Goal: Task Accomplishment & Management: Complete application form

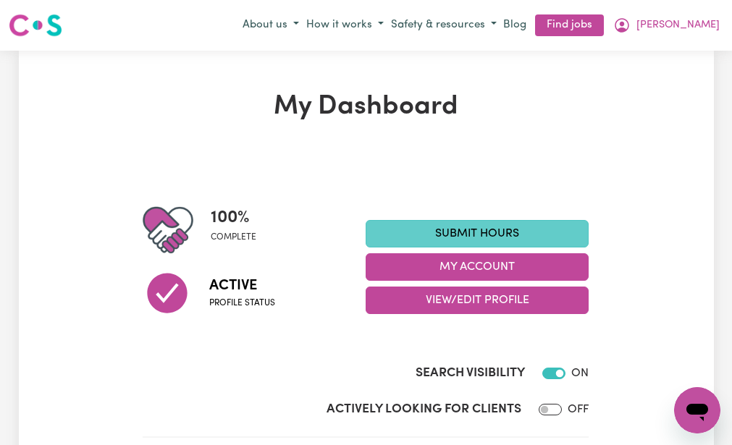
click at [401, 228] on link "Submit Hours" at bounding box center [477, 234] width 223 height 28
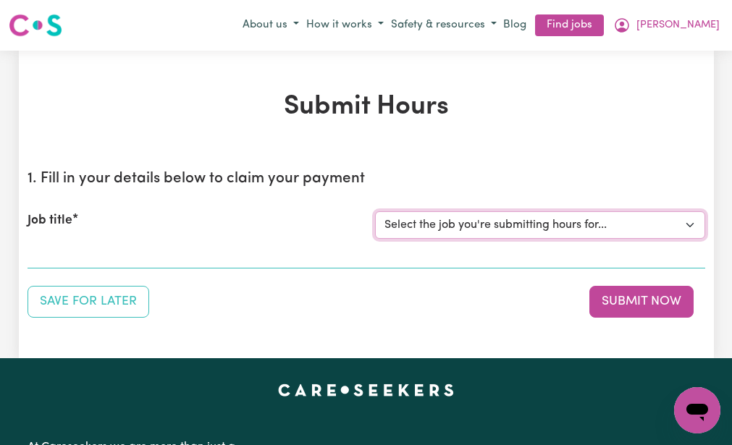
click at [401, 228] on select "Select the job you're submitting hours for... [[PERSON_NAME] (NDIS number: 4302…" at bounding box center [540, 225] width 330 height 28
select select "3393"
click at [375, 211] on select "Select the job you're submitting hours for... [[PERSON_NAME] (NDIS number: 4302…" at bounding box center [540, 225] width 330 height 28
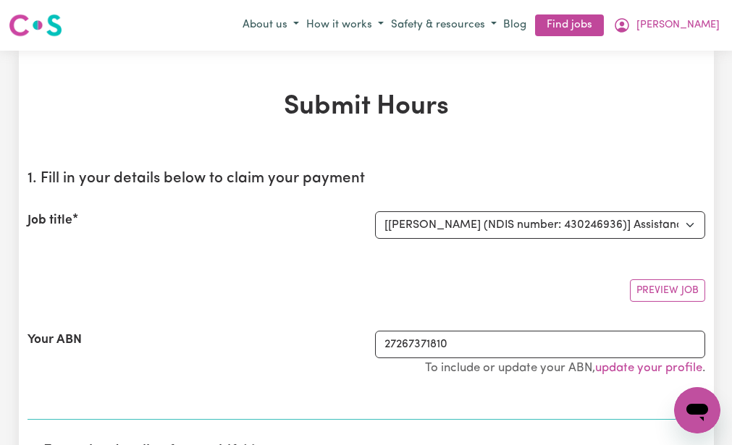
click at [332, 273] on div "Preview Job" at bounding box center [367, 285] width 678 height 34
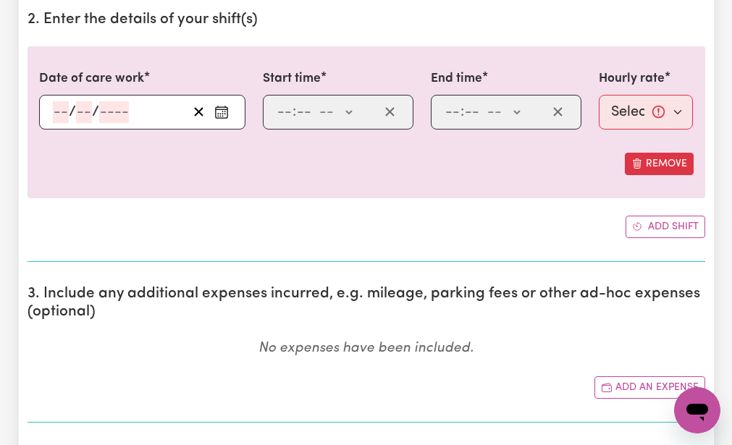
scroll to position [434, 0]
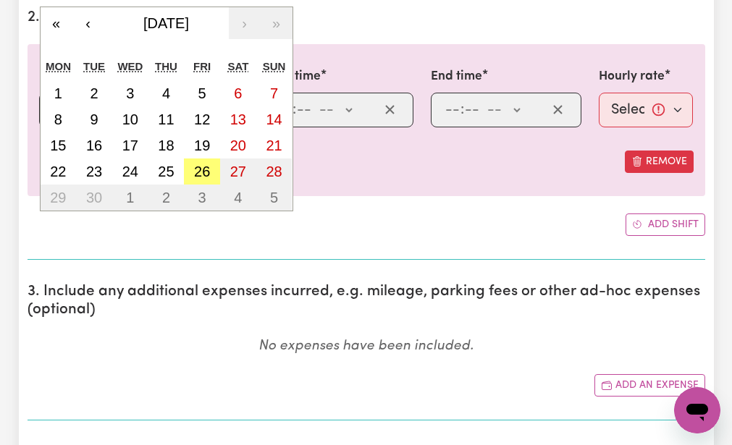
click at [60, 105] on div "/ / « ‹ [DATE] › » Mon Tue Wed Thu Fri Sat Sun 1 2 3 4 5 6 7 8 9 10 11 12 13 14…" at bounding box center [142, 110] width 206 height 35
click at [96, 161] on button "23" at bounding box center [94, 172] width 36 height 26
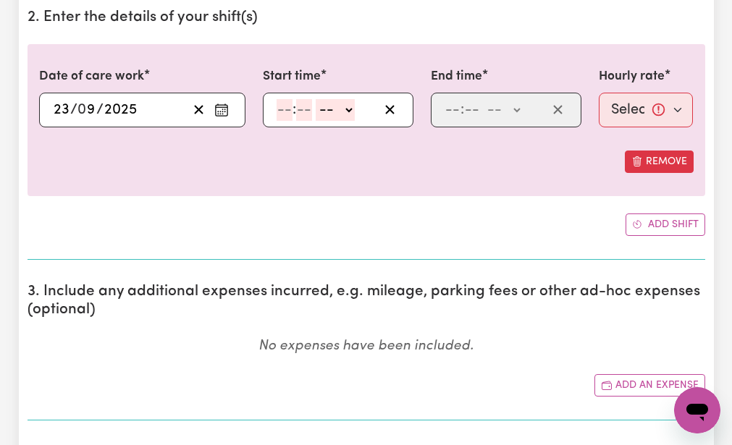
type input "[DATE]"
type input "23"
type input "9"
type input "2025"
click at [282, 104] on input "number" at bounding box center [285, 110] width 16 height 22
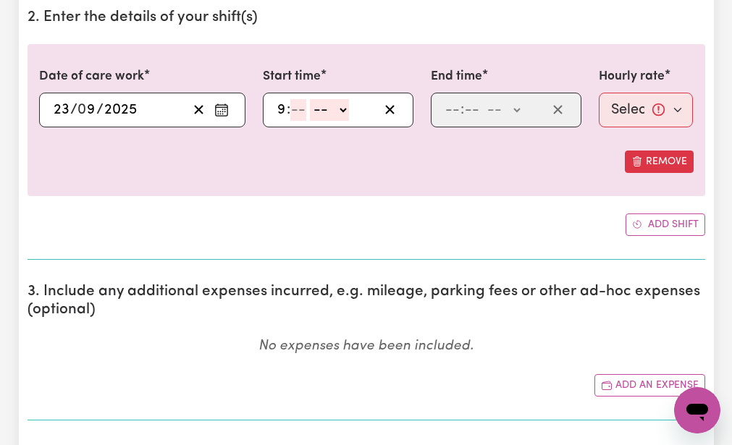
type input "9"
type input "30"
click at [317, 101] on select "-- AM PM" at bounding box center [331, 110] width 39 height 22
select select "am"
click at [312, 99] on select "-- AM PM" at bounding box center [331, 110] width 39 height 22
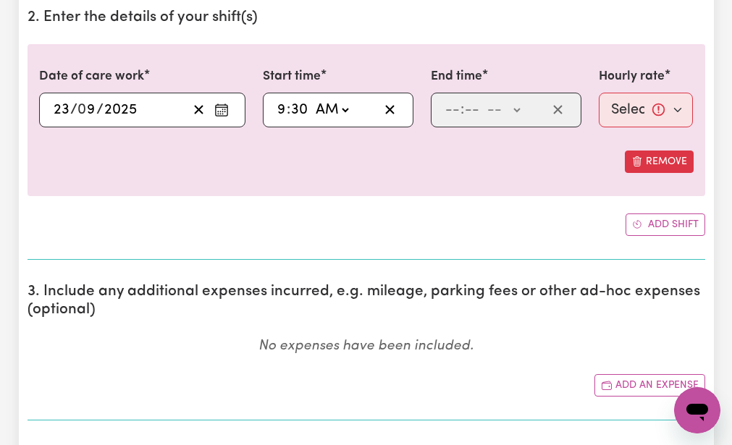
type input "09:30"
click at [450, 107] on input "number" at bounding box center [452, 110] width 16 height 22
type input "12"
type input "30"
click at [496, 106] on select "-- AM PM" at bounding box center [503, 110] width 39 height 22
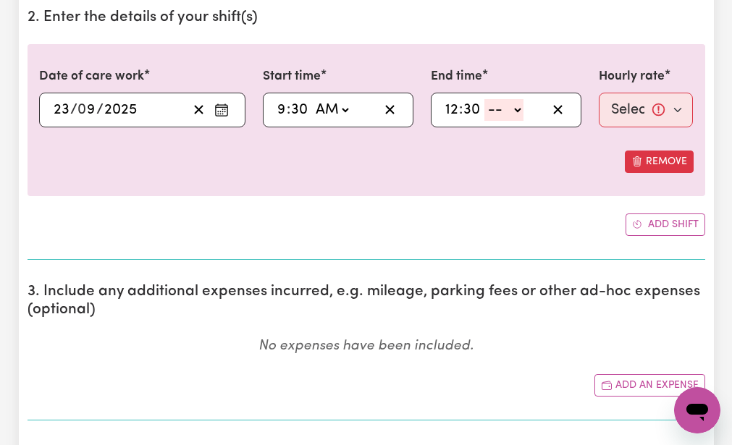
select select "pm"
click at [484, 99] on select "-- AM PM" at bounding box center [503, 110] width 39 height 22
type input "12:30"
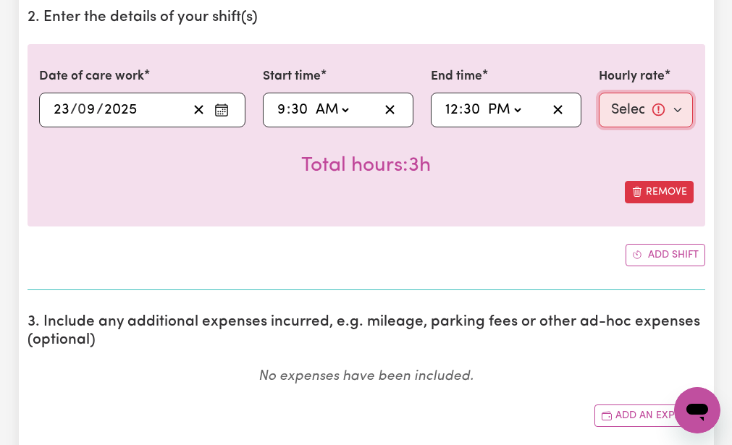
click at [620, 110] on select "Select rate... $51.98 (Weekday)" at bounding box center [646, 110] width 95 height 35
select select "51.98-Weekday"
click at [599, 93] on select "Select rate... $51.98 (Weekday)" at bounding box center [646, 110] width 95 height 35
click at [605, 158] on div "Total hours: 3h" at bounding box center [366, 154] width 654 height 54
click at [521, 241] on div "Date of care work [DATE] 23 / 0 9 / 2025 « ‹ [DATE] › » Mon Tue Wed Thu Fri Sat…" at bounding box center [367, 155] width 678 height 222
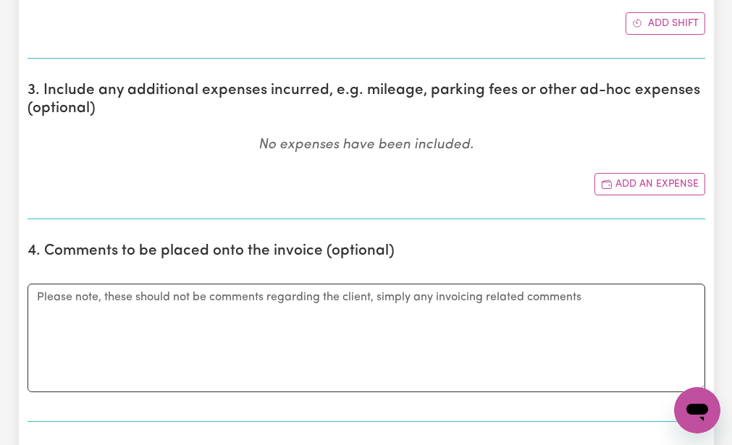
scroll to position [695, 0]
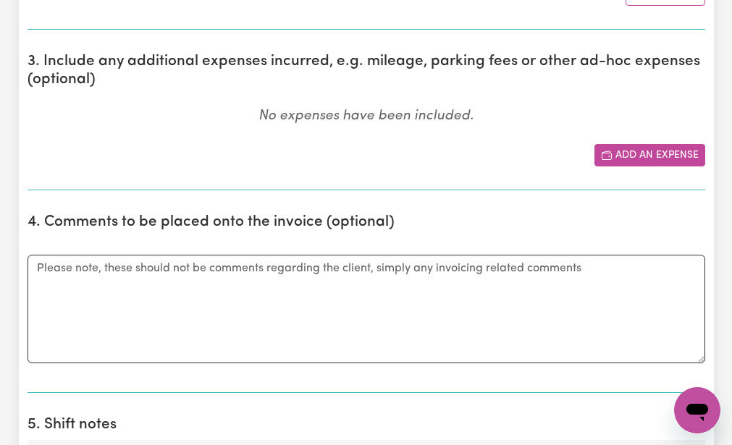
click at [616, 148] on button "Add an expense" at bounding box center [649, 155] width 111 height 22
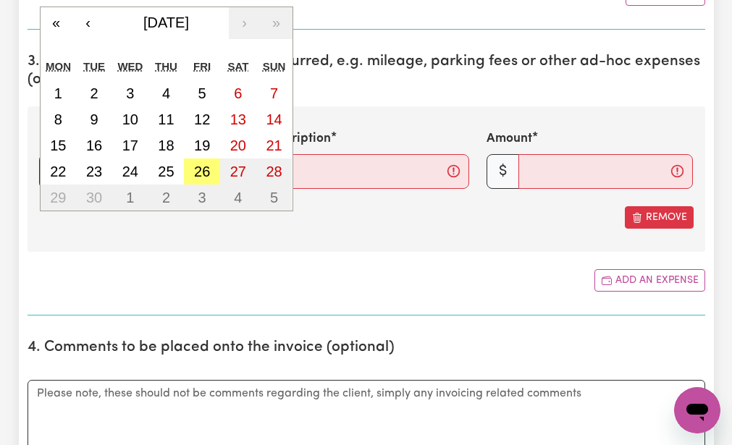
click at [60, 167] on div "/ / « ‹ [DATE] › » Mon Tue Wed Thu Fri Sat Sun 1 2 3 4 5 6 7 8 9 10 11 12 13 14…" at bounding box center [142, 171] width 206 height 35
click at [89, 163] on button "23" at bounding box center [94, 172] width 36 height 26
type input "[DATE]"
type input "23"
type input "9"
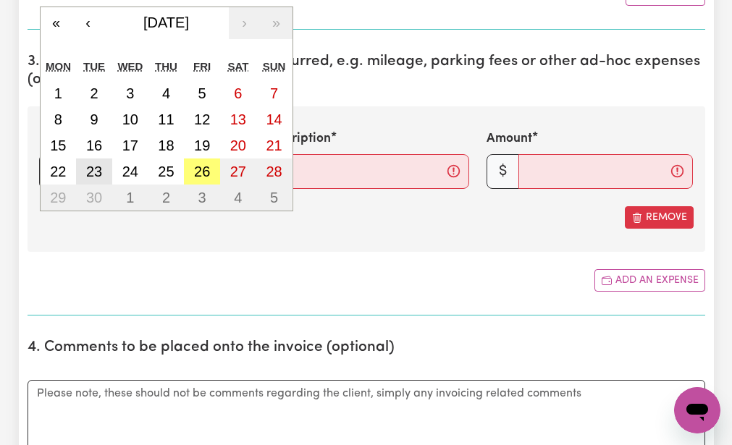
type input "2025"
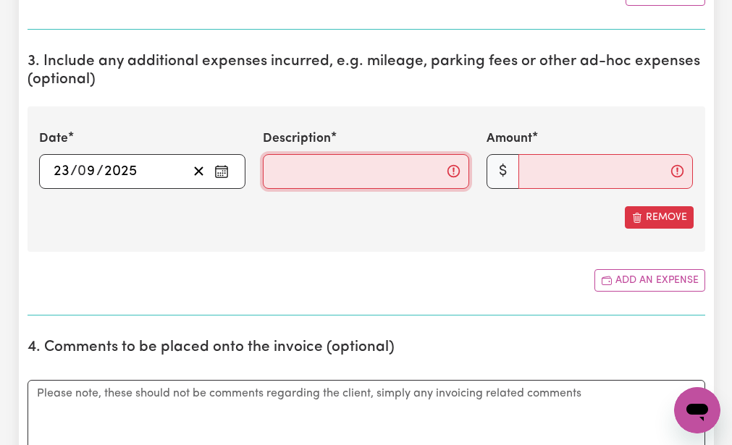
click at [272, 169] on input "Description" at bounding box center [366, 171] width 206 height 35
type input "mileage 9km"
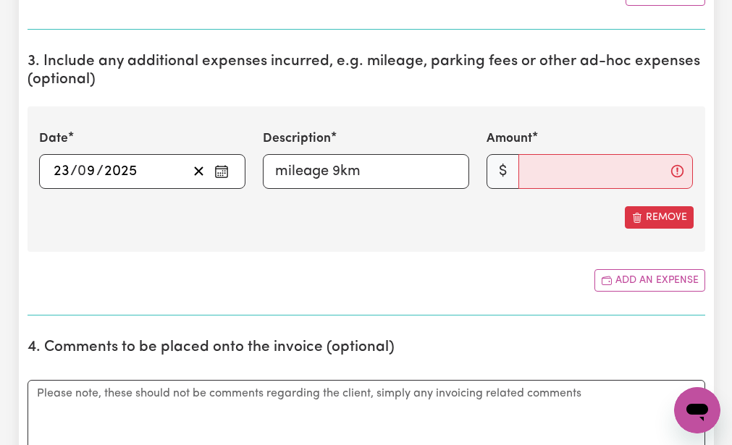
click at [313, 304] on section "3. Include any additional expenses incurred, e.g. mileage, parking fees or othe…" at bounding box center [367, 178] width 678 height 274
click at [525, 172] on input "Amount" at bounding box center [605, 171] width 174 height 35
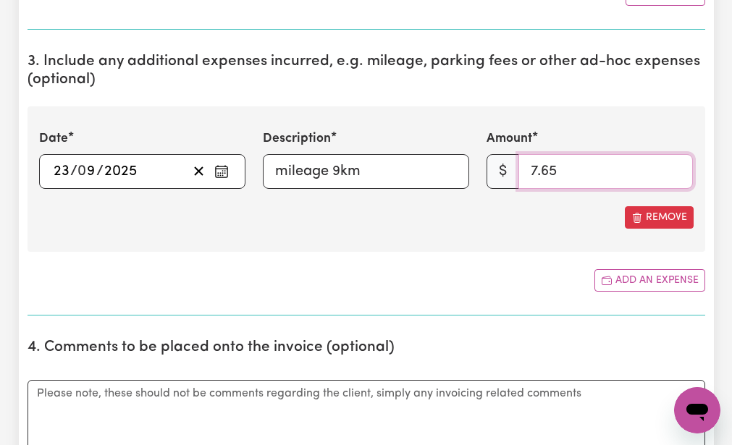
type input "7.65"
click at [452, 267] on section "3. Include any additional expenses incurred, e.g. mileage, parking fees or othe…" at bounding box center [367, 178] width 678 height 274
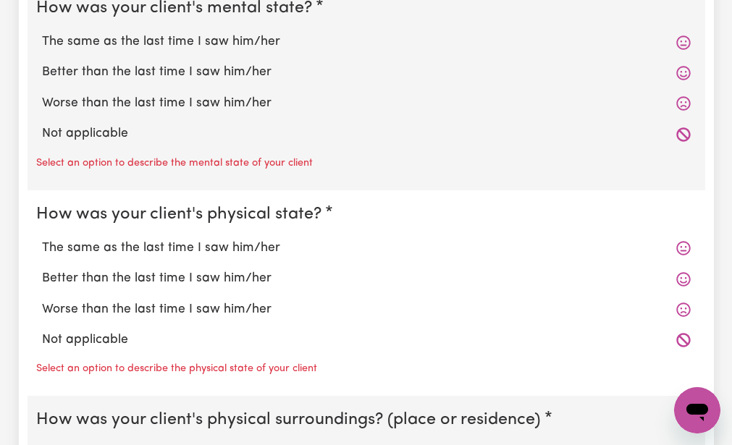
scroll to position [1303, 0]
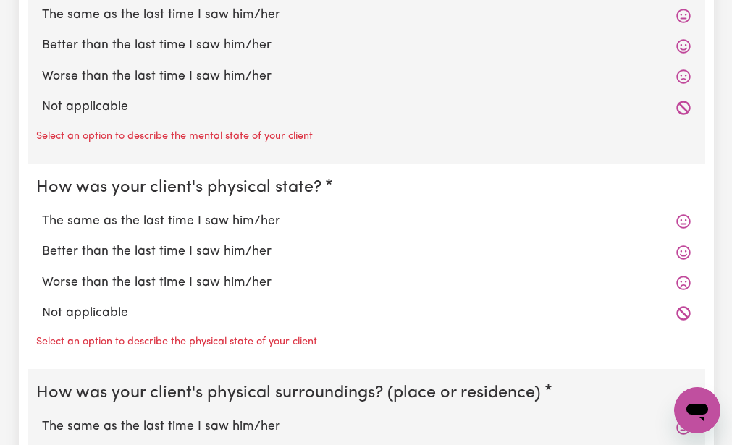
click at [106, 8] on label "The same as the last time I saw him/her" at bounding box center [366, 15] width 649 height 19
click at [42, 6] on input "The same as the last time I saw him/her" at bounding box center [41, 5] width 1 height 1
radio input "true"
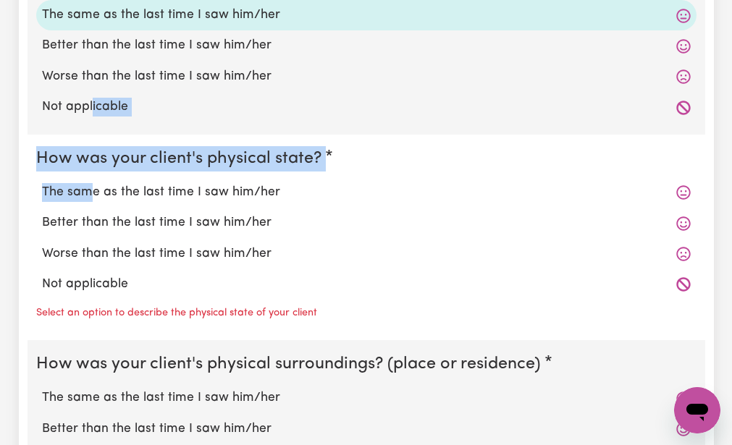
drag, startPoint x: 93, startPoint y: 116, endPoint x: 89, endPoint y: 137, distance: 21.3
click at [89, 137] on div "How was your client's mental state? The same as the last time I saw him/her Bet…" at bounding box center [367, 373] width 678 height 832
click at [89, 137] on fieldset "How was your client's physical state? The same as the last time I saw him/her B…" at bounding box center [367, 238] width 678 height 206
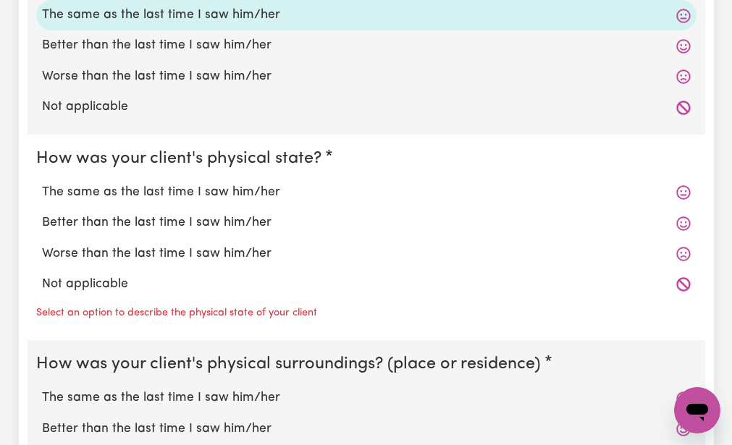
click at [64, 192] on label "The same as the last time I saw him/her" at bounding box center [366, 192] width 649 height 19
click at [42, 183] on input "The same as the last time I saw him/her" at bounding box center [41, 182] width 1 height 1
radio input "true"
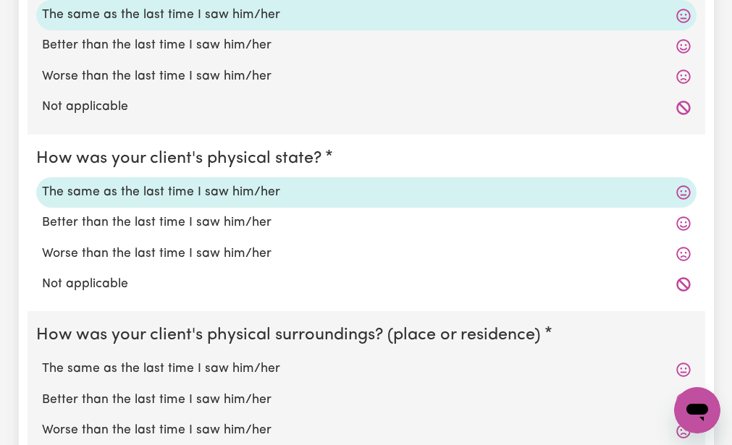
click at [72, 299] on div "Not applicable" at bounding box center [366, 284] width 660 height 30
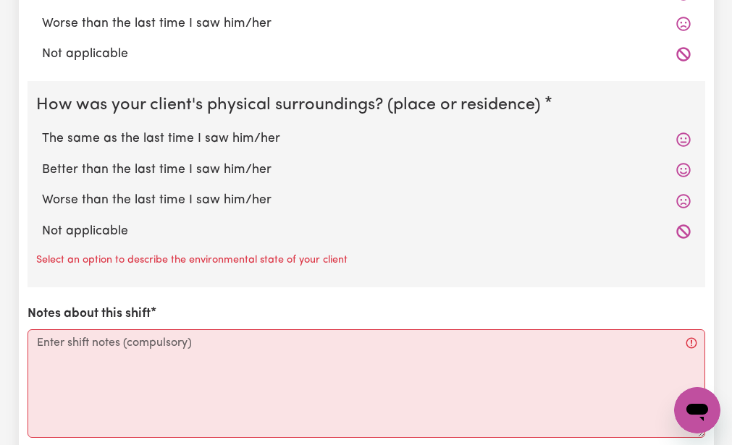
scroll to position [1535, 0]
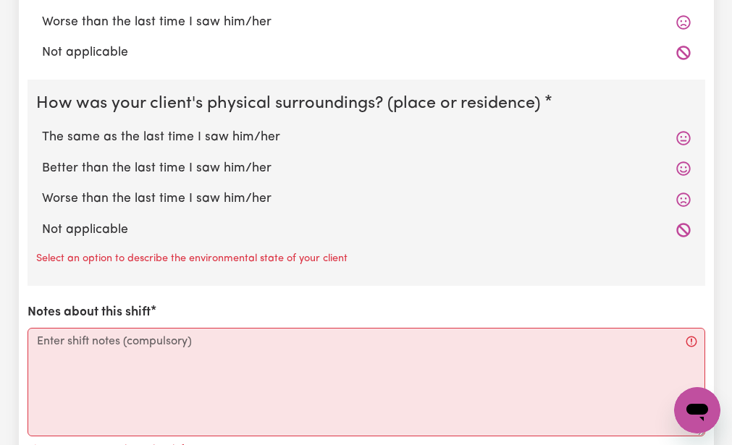
click at [83, 136] on label "The same as the last time I saw him/her" at bounding box center [366, 137] width 649 height 19
click at [42, 128] on input "The same as the last time I saw him/her" at bounding box center [41, 127] width 1 height 1
radio input "true"
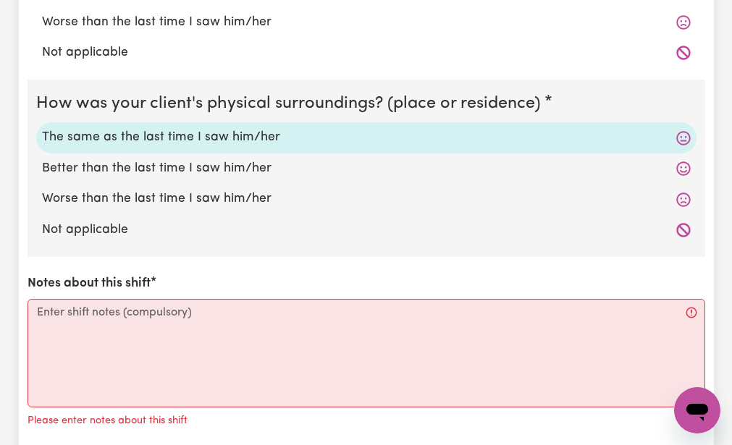
click at [63, 266] on div "How was your client's mental state? The same as the last time I saw him/her Bet…" at bounding box center [367, 113] width 678 height 774
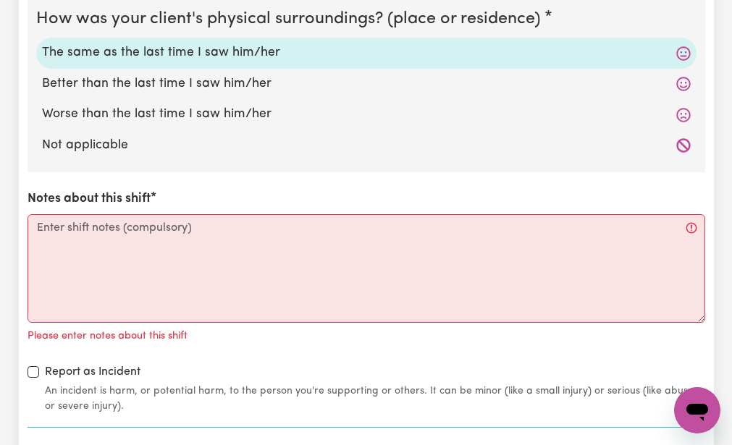
scroll to position [1622, 0]
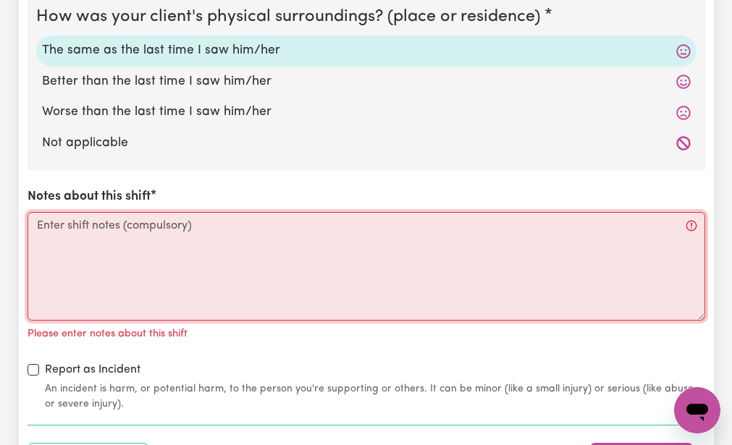
click at [38, 225] on textarea "Notes about this shift" at bounding box center [367, 266] width 678 height 109
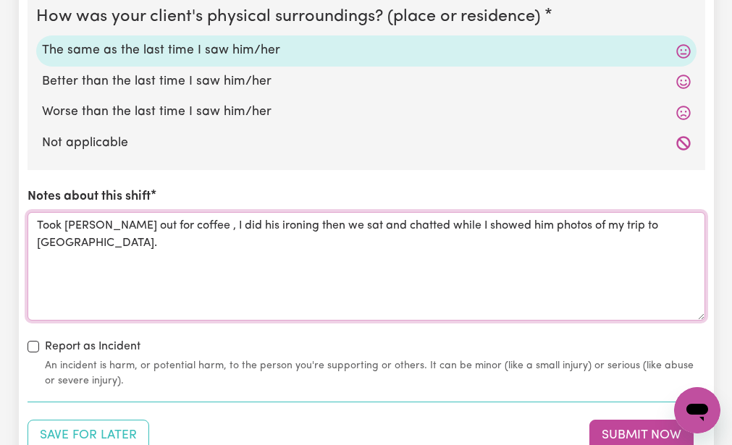
type textarea "Took [PERSON_NAME] out for coffee , I did his ironing then we sat and chatted w…"
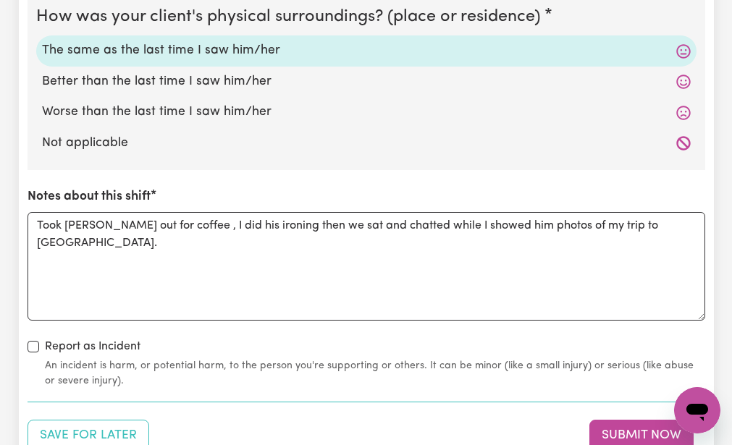
click at [324, 340] on div "Report as Incident An incident is harm, or potential harm, to the person you're…" at bounding box center [367, 363] width 678 height 51
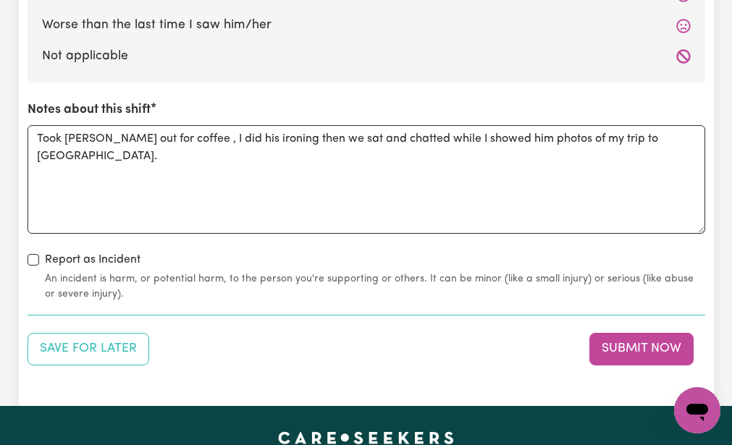
scroll to position [1737, 0]
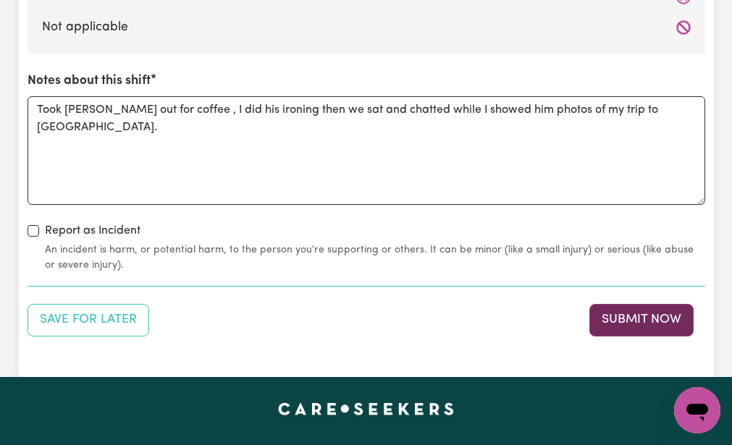
click at [611, 311] on button "Submit Now" at bounding box center [641, 320] width 104 height 32
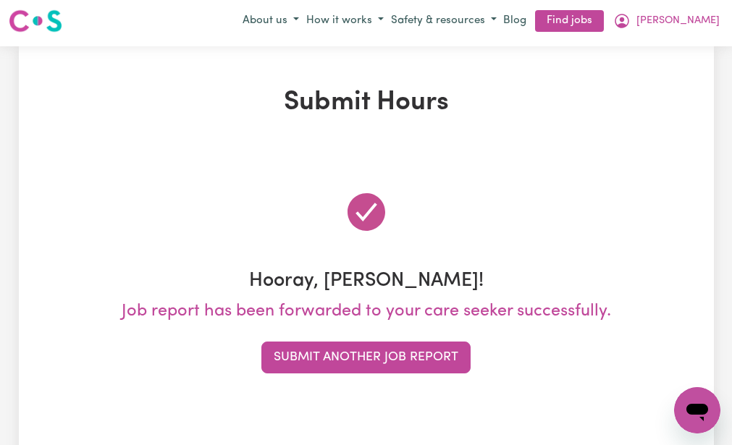
scroll to position [0, 0]
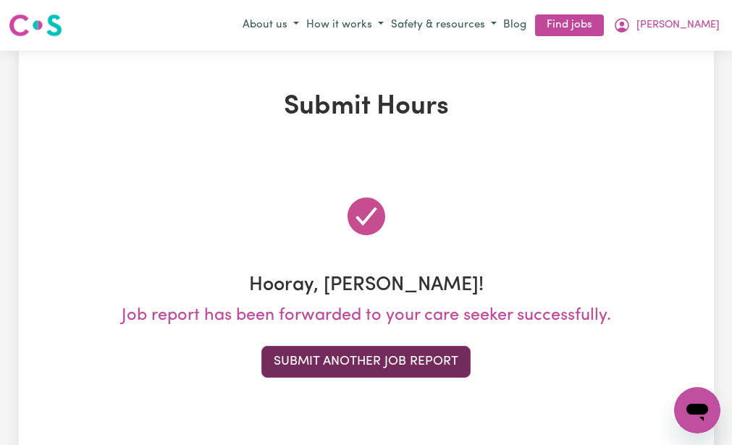
click at [329, 362] on button "Submit Another Job Report" at bounding box center [365, 362] width 209 height 32
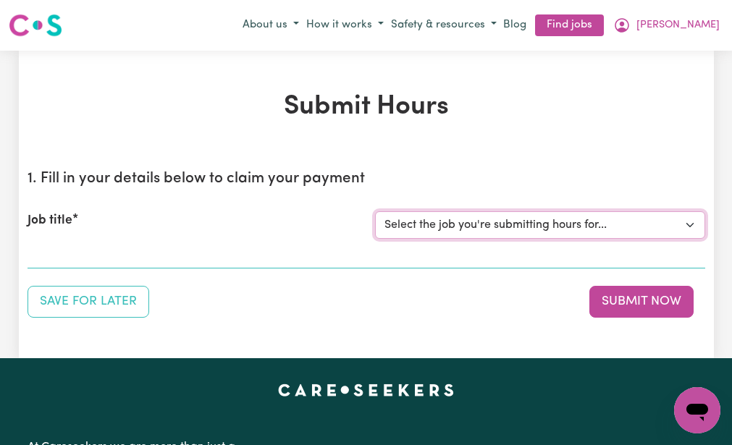
click at [396, 218] on select "Select the job you're submitting hours for... [[PERSON_NAME] (NDIS number: 4302…" at bounding box center [540, 225] width 330 height 28
select select "3393"
click at [375, 211] on select "Select the job you're submitting hours for... [[PERSON_NAME] (NDIS number: 4302…" at bounding box center [540, 225] width 330 height 28
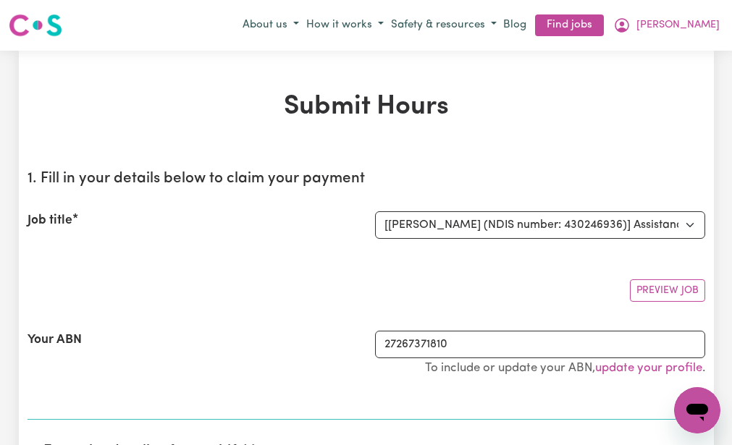
click at [317, 278] on div "Preview Job" at bounding box center [367, 285] width 678 height 34
click at [277, 395] on div "Your ABN 27267371810 To include or update your ABN, update your profile ." at bounding box center [367, 360] width 678 height 95
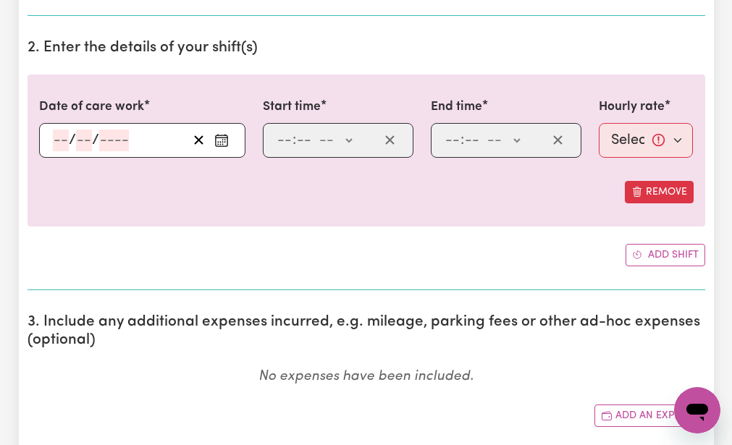
scroll to position [405, 0]
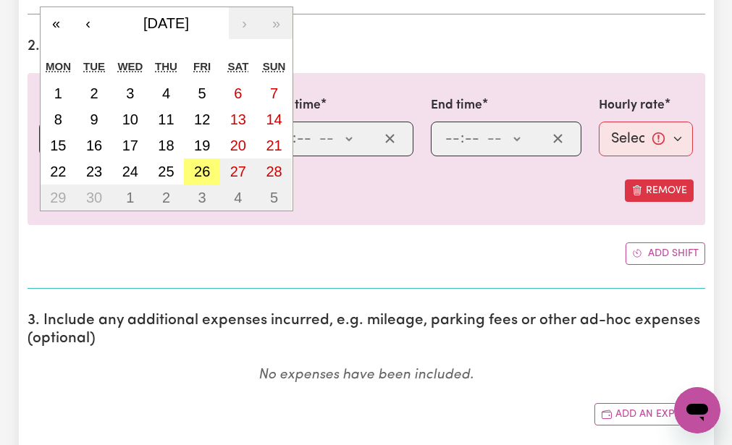
click at [57, 133] on div "/ / « ‹ [DATE] › » Mon Tue Wed Thu Fri Sat Sun 1 2 3 4 5 6 7 8 9 10 11 12 13 14…" at bounding box center [142, 139] width 206 height 35
click at [129, 162] on button "24" at bounding box center [130, 172] width 36 height 26
type input "[DATE]"
type input "24"
type input "9"
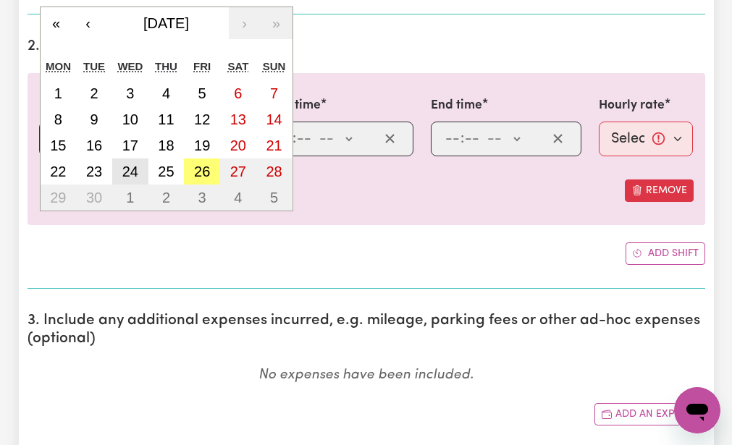
type input "2025"
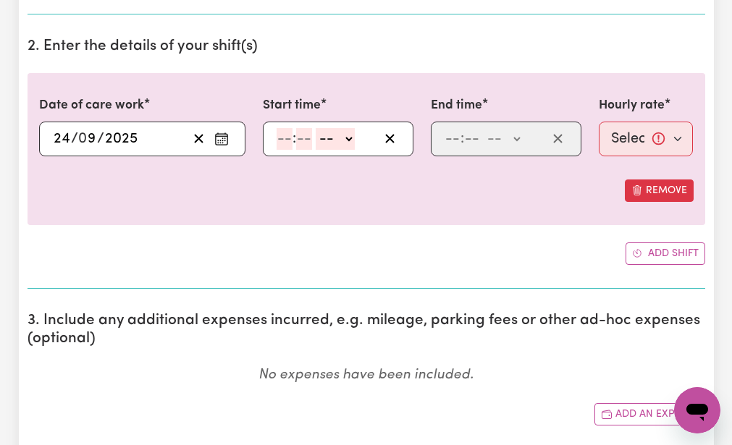
click at [282, 135] on input "number" at bounding box center [285, 139] width 16 height 22
type input "9"
type input "0"
click at [322, 139] on select "-- AM PM" at bounding box center [332, 139] width 39 height 22
select select "am"
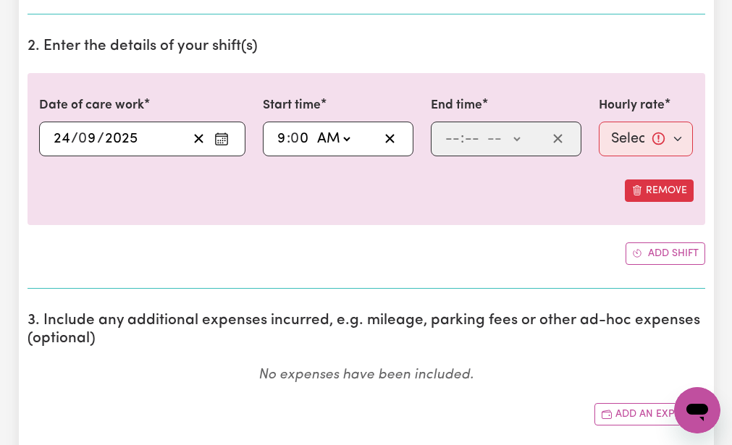
click at [313, 128] on select "-- AM PM" at bounding box center [332, 139] width 39 height 22
type input "09:00"
click at [450, 137] on input "number" at bounding box center [452, 139] width 16 height 22
type input "12"
type input "0"
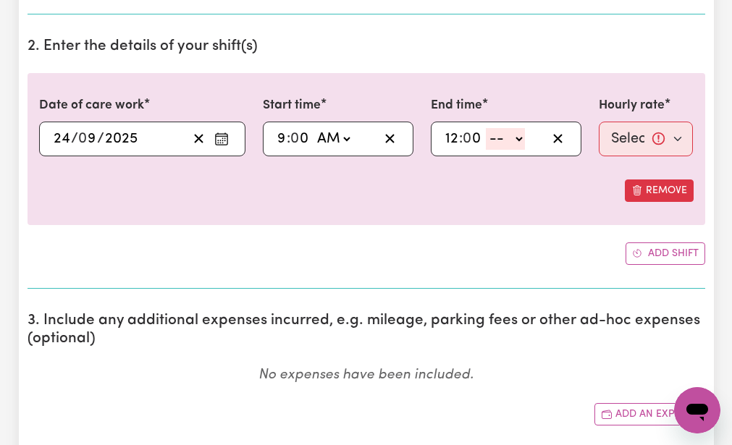
click at [491, 133] on select "-- AM PM" at bounding box center [505, 139] width 39 height 22
select select "pm"
click at [486, 128] on select "-- AM PM" at bounding box center [505, 139] width 39 height 22
type input "12:00"
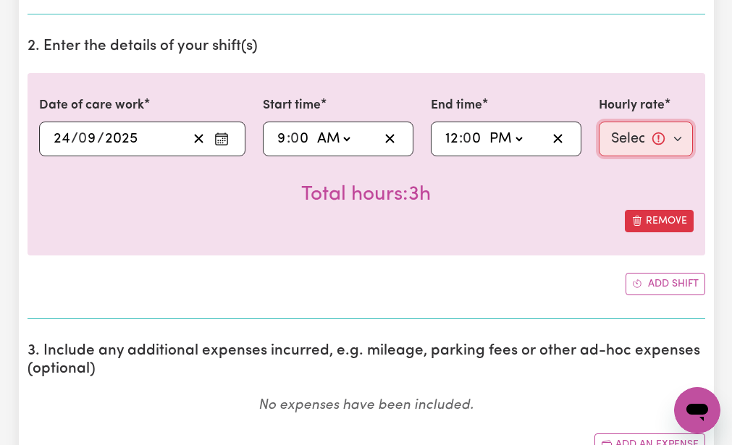
click at [622, 133] on select "Select rate... $51.98 (Weekday)" at bounding box center [646, 139] width 95 height 35
select select "51.98-Weekday"
click at [599, 122] on select "Select rate... $51.98 (Weekday)" at bounding box center [646, 139] width 95 height 35
click at [607, 187] on div "Total hours: 3h" at bounding box center [366, 183] width 654 height 54
click at [521, 280] on div "Add shift" at bounding box center [367, 284] width 678 height 22
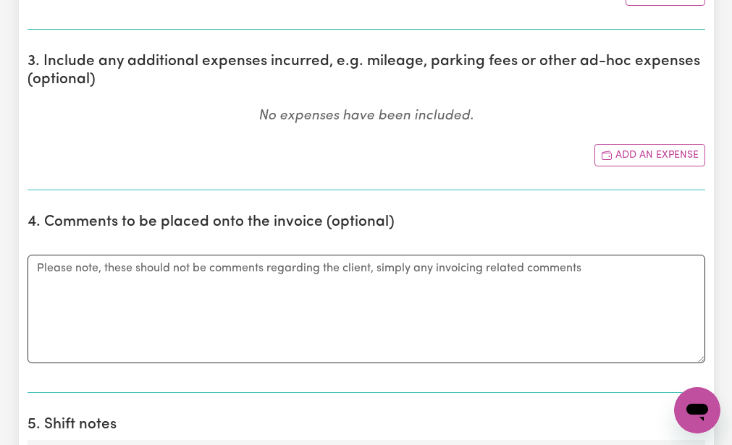
scroll to position [724, 0]
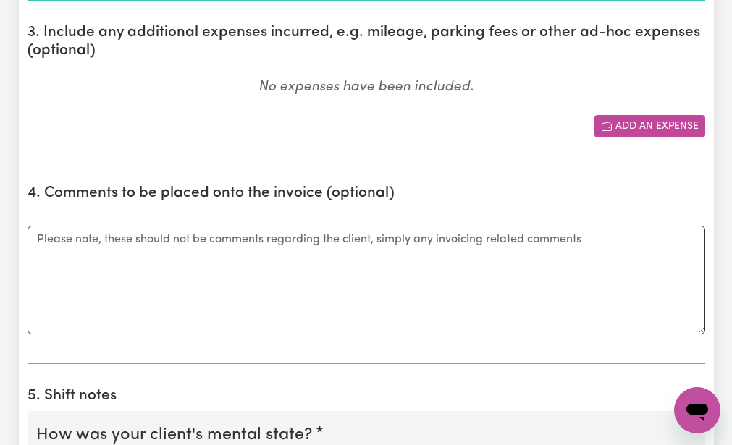
click at [630, 119] on button "Add an expense" at bounding box center [649, 126] width 111 height 22
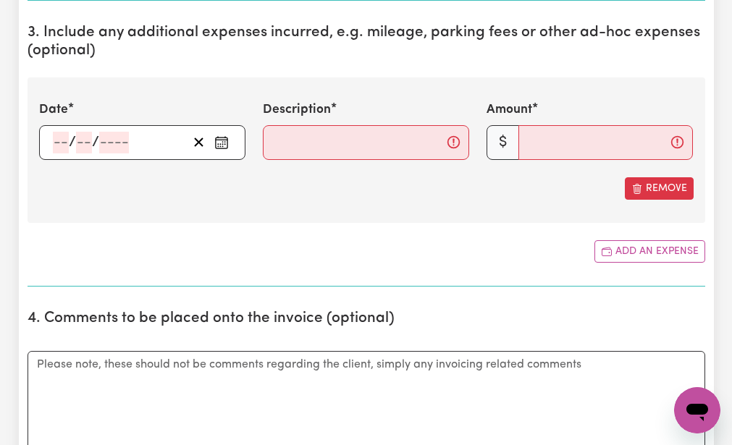
click at [59, 138] on div "/ /" at bounding box center [142, 142] width 206 height 35
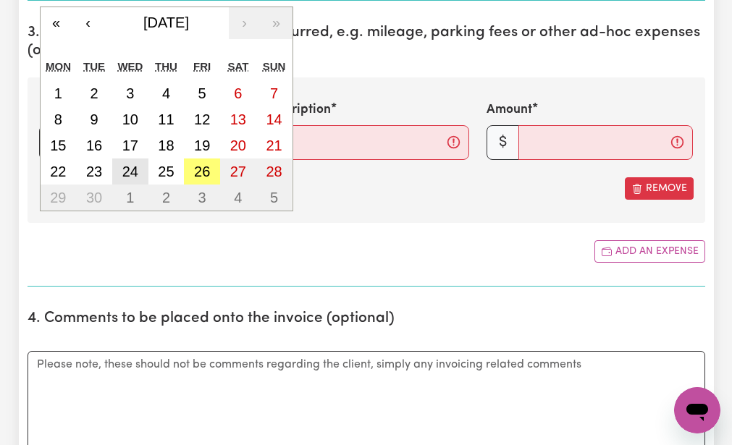
click at [130, 162] on button "24" at bounding box center [130, 172] width 36 height 26
type input "[DATE]"
type input "24"
type input "9"
type input "2025"
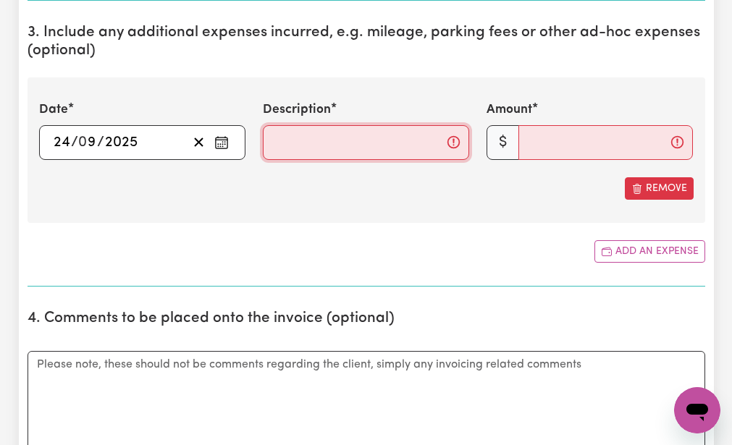
click at [270, 141] on input "Description" at bounding box center [366, 142] width 206 height 35
type input "mileage 17km"
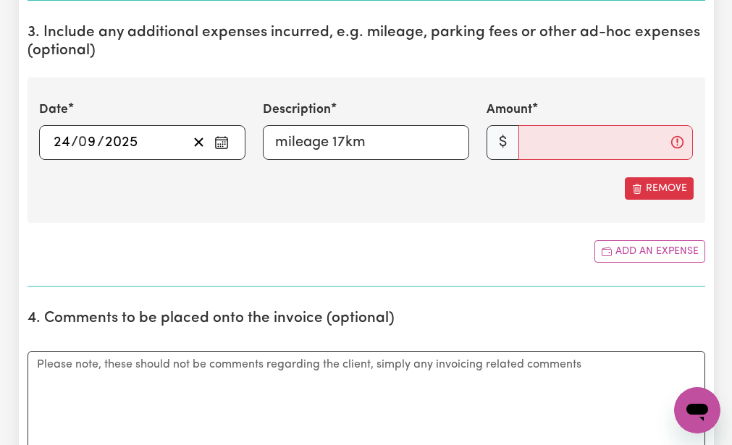
click at [313, 198] on div "Remove" at bounding box center [366, 188] width 654 height 22
click at [526, 143] on input "Amount" at bounding box center [605, 142] width 174 height 35
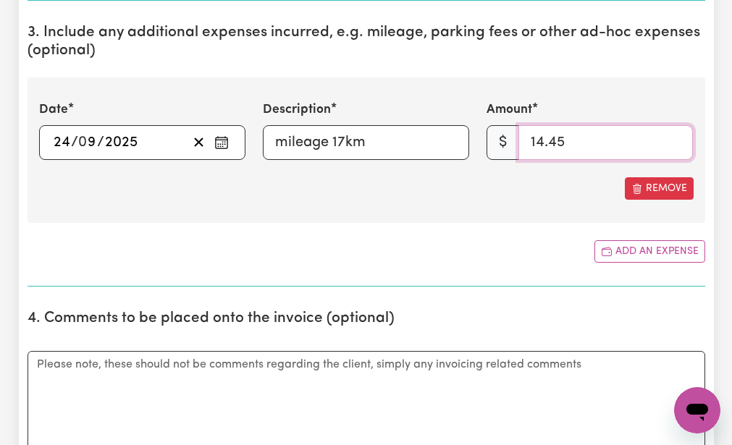
type input "14.45"
click at [425, 227] on section "3. Include any additional expenses incurred, e.g. mileage, parking fees or othe…" at bounding box center [367, 149] width 678 height 274
click at [447, 303] on section "4. Comments to be placed onto the invoice (optional) Comments" at bounding box center [367, 393] width 678 height 191
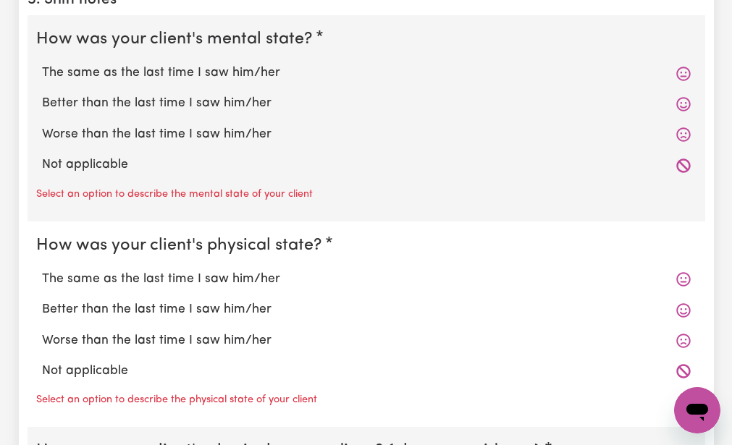
scroll to position [1274, 0]
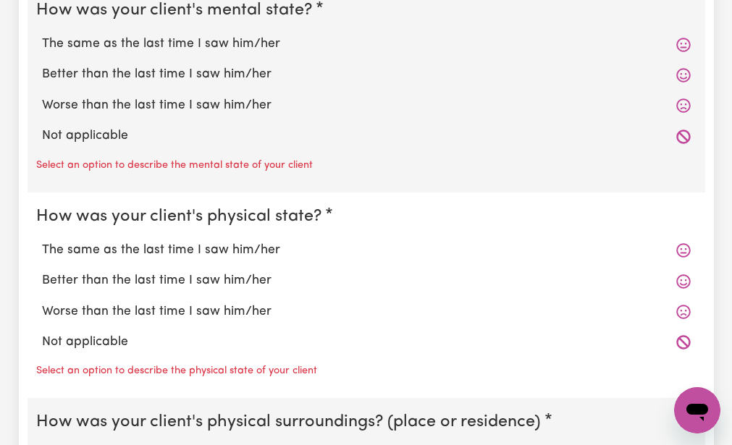
click at [117, 43] on label "The same as the last time I saw him/her" at bounding box center [366, 44] width 649 height 19
click at [42, 35] on input "The same as the last time I saw him/her" at bounding box center [41, 34] width 1 height 1
radio input "true"
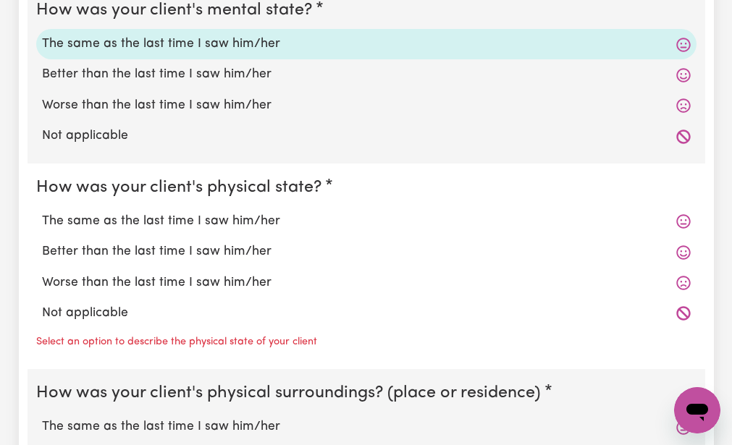
click at [99, 173] on fieldset "How was your client's physical state? The same as the last time I saw him/her B…" at bounding box center [367, 267] width 678 height 206
click at [93, 219] on label "The same as the last time I saw him/her" at bounding box center [366, 221] width 649 height 19
click at [42, 212] on input "The same as the last time I saw him/her" at bounding box center [41, 211] width 1 height 1
radio input "true"
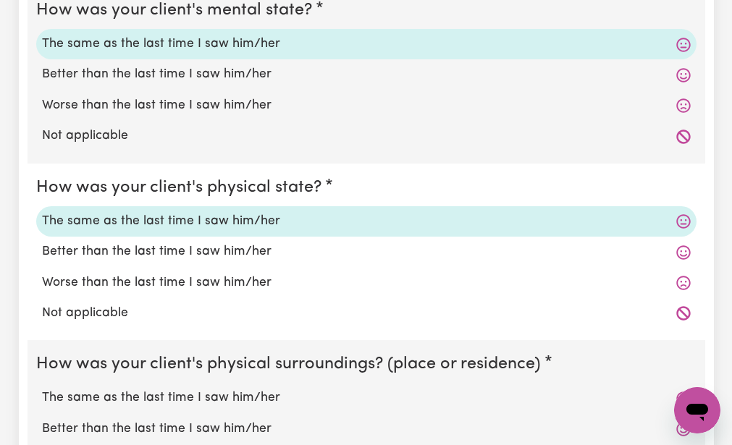
click at [62, 332] on fieldset "How was your client's physical state? The same as the last time I saw him/her B…" at bounding box center [367, 252] width 678 height 177
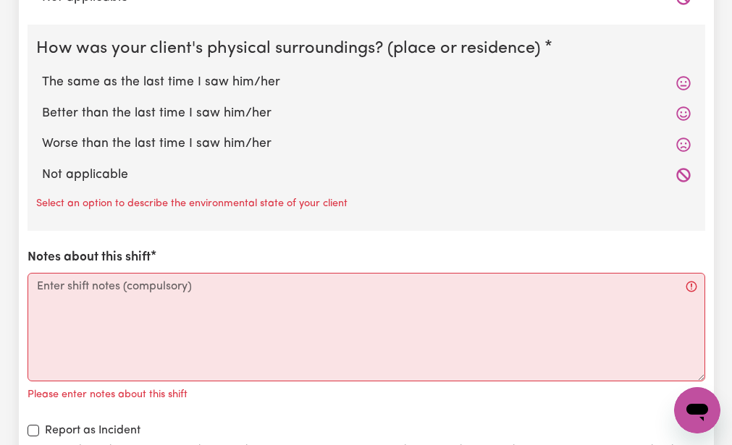
scroll to position [1593, 0]
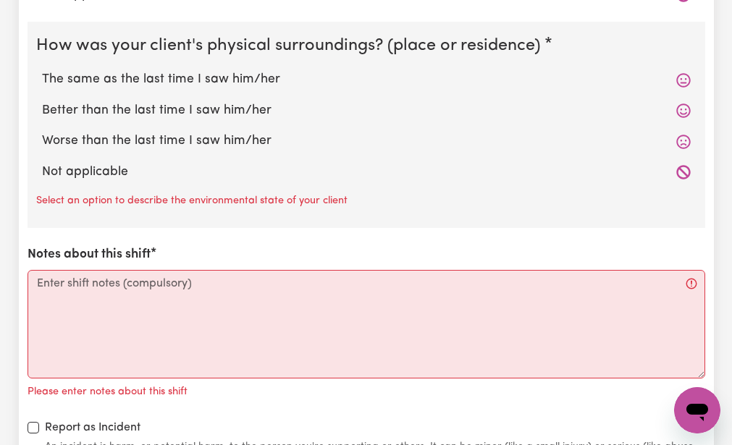
click at [85, 79] on label "The same as the last time I saw him/her" at bounding box center [366, 79] width 649 height 19
click at [42, 70] on input "The same as the last time I saw him/her" at bounding box center [41, 69] width 1 height 1
radio input "true"
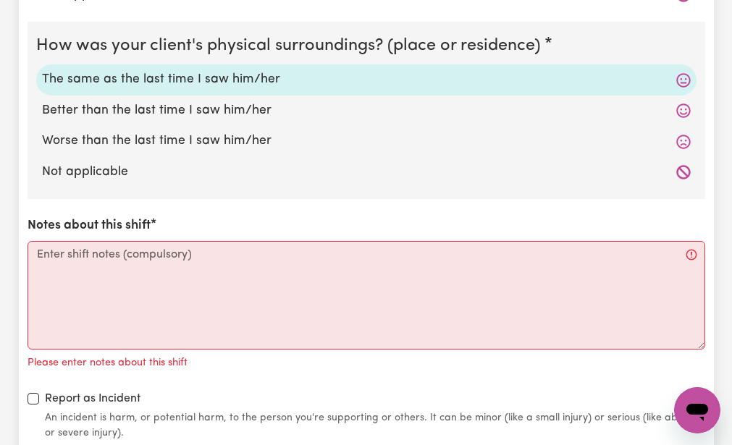
click at [80, 208] on div "How was your client's mental state? The same as the last time I saw him/her Bet…" at bounding box center [367, 55] width 678 height 774
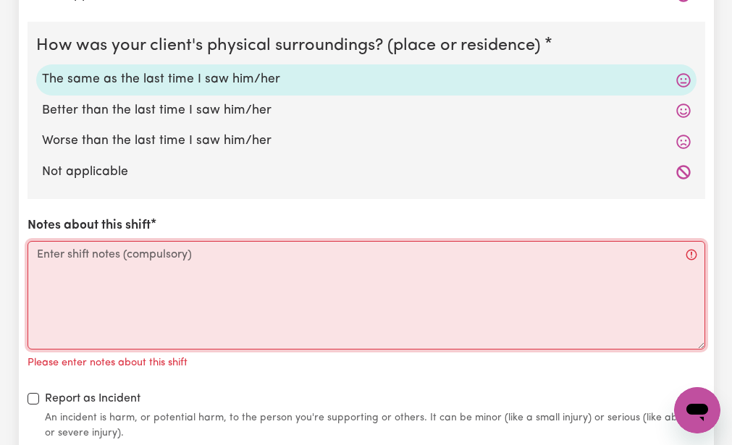
click at [37, 255] on textarea "Notes about this shift" at bounding box center [367, 295] width 678 height 109
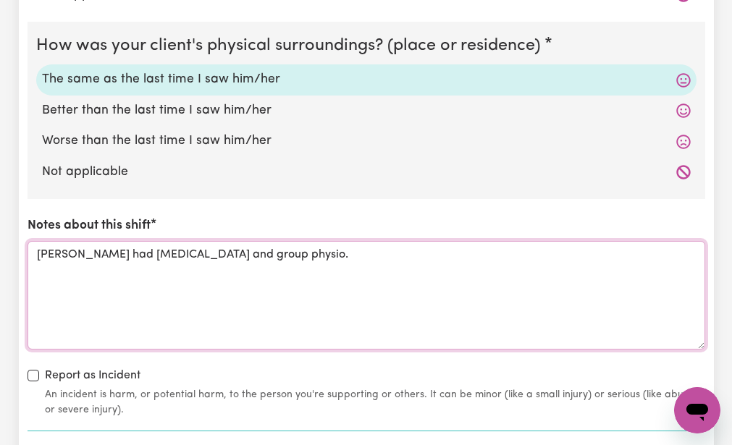
type textarea "[PERSON_NAME] had [MEDICAL_DATA] and group physio."
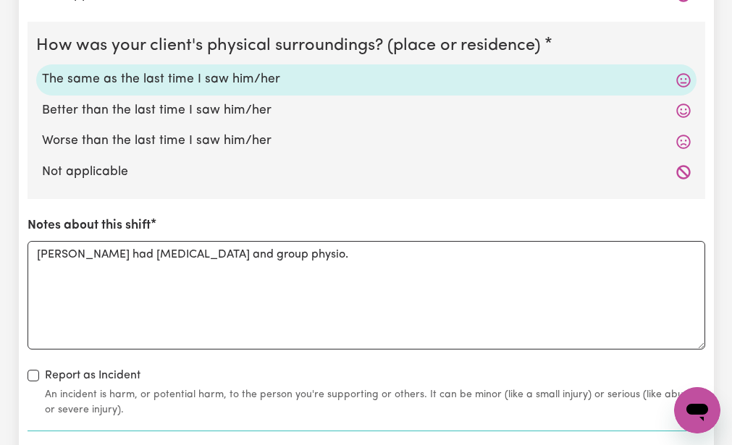
click at [316, 366] on div "How was your client's mental state? The same as the last time I saw him/her Bet…" at bounding box center [367, 43] width 678 height 751
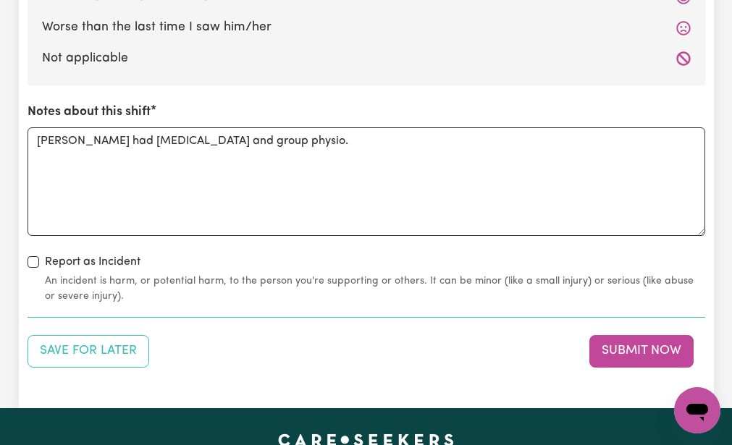
scroll to position [1708, 0]
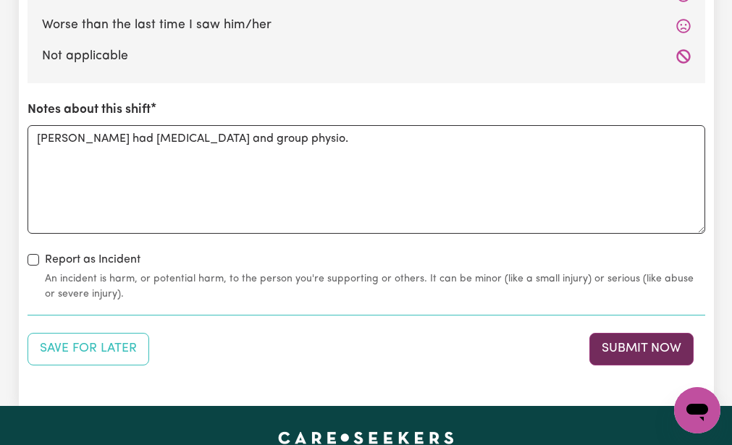
click at [610, 341] on button "Submit Now" at bounding box center [641, 349] width 104 height 32
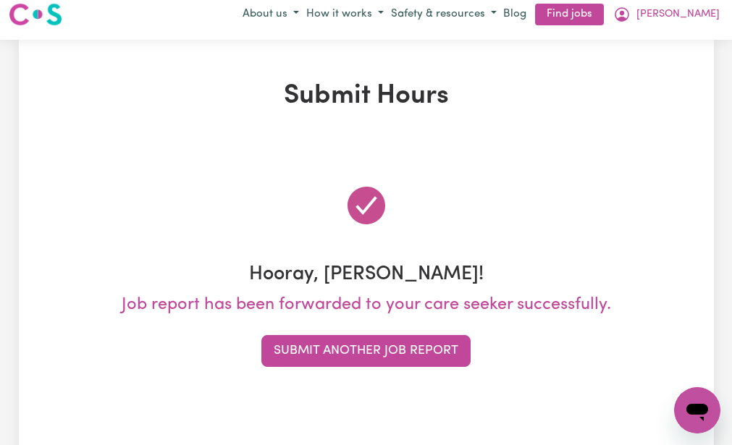
scroll to position [0, 0]
